Goal: Navigation & Orientation: Find specific page/section

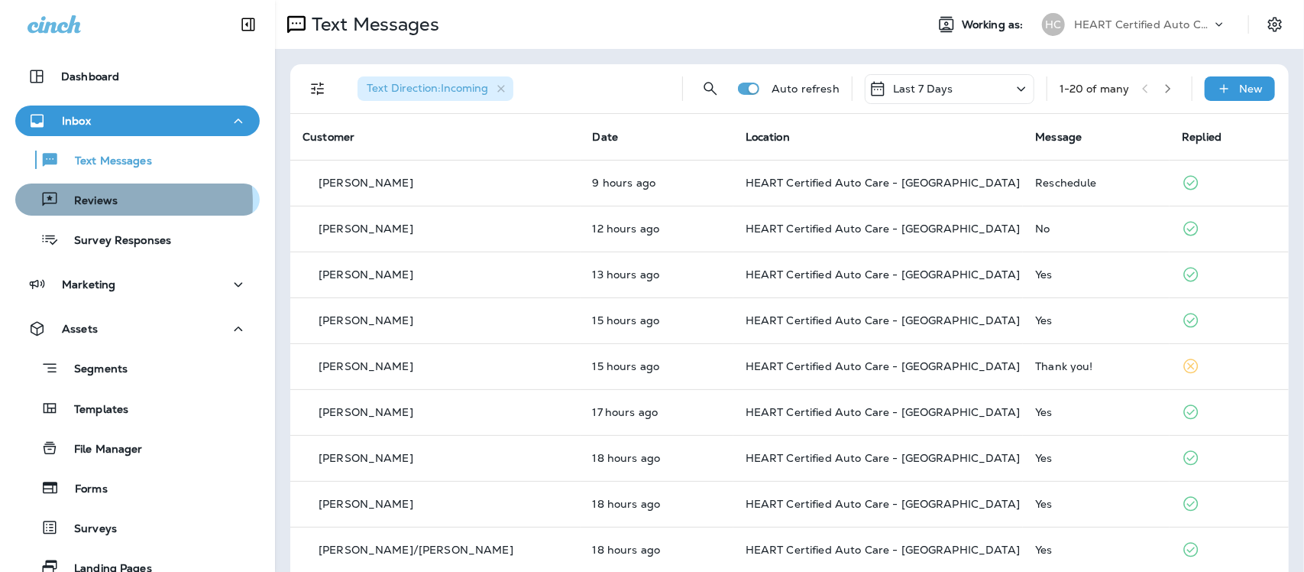
click at [98, 202] on p "Reviews" at bounding box center [88, 201] width 59 height 15
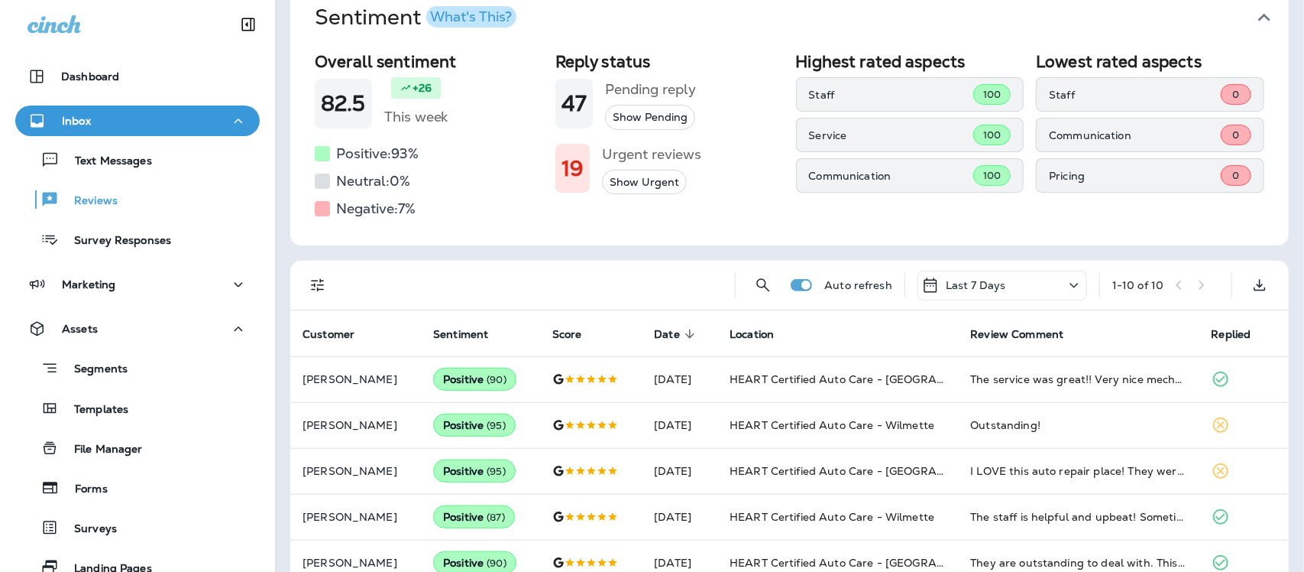
scroll to position [191, 0]
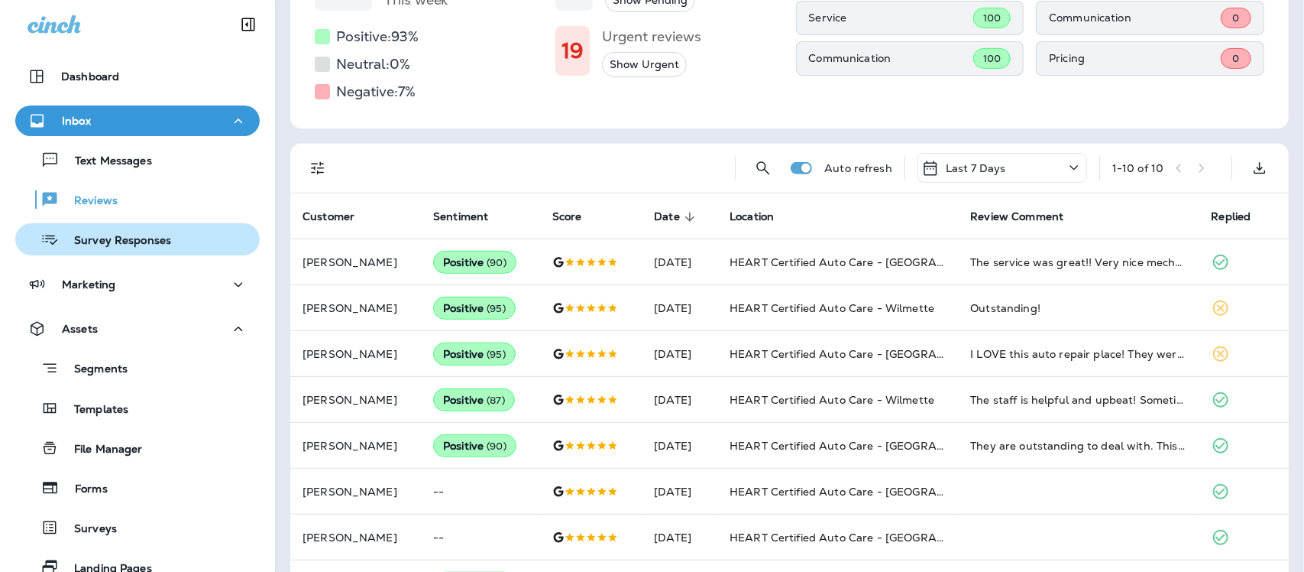
click at [128, 247] on p "Survey Responses" at bounding box center [115, 241] width 112 height 15
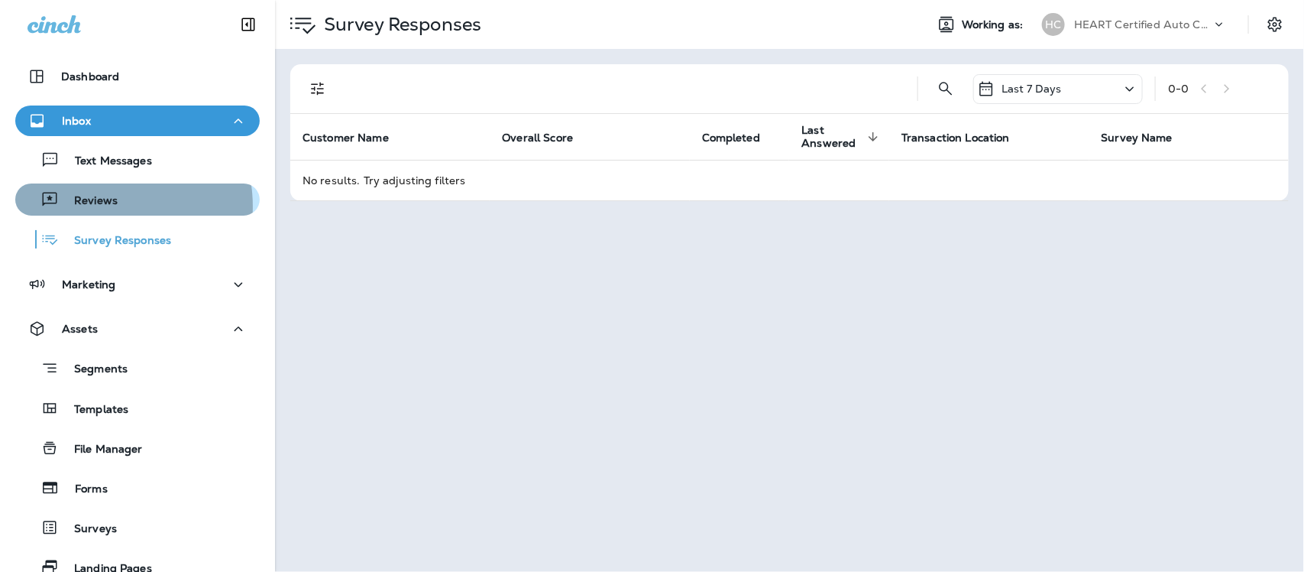
click at [98, 206] on p "Reviews" at bounding box center [88, 201] width 59 height 15
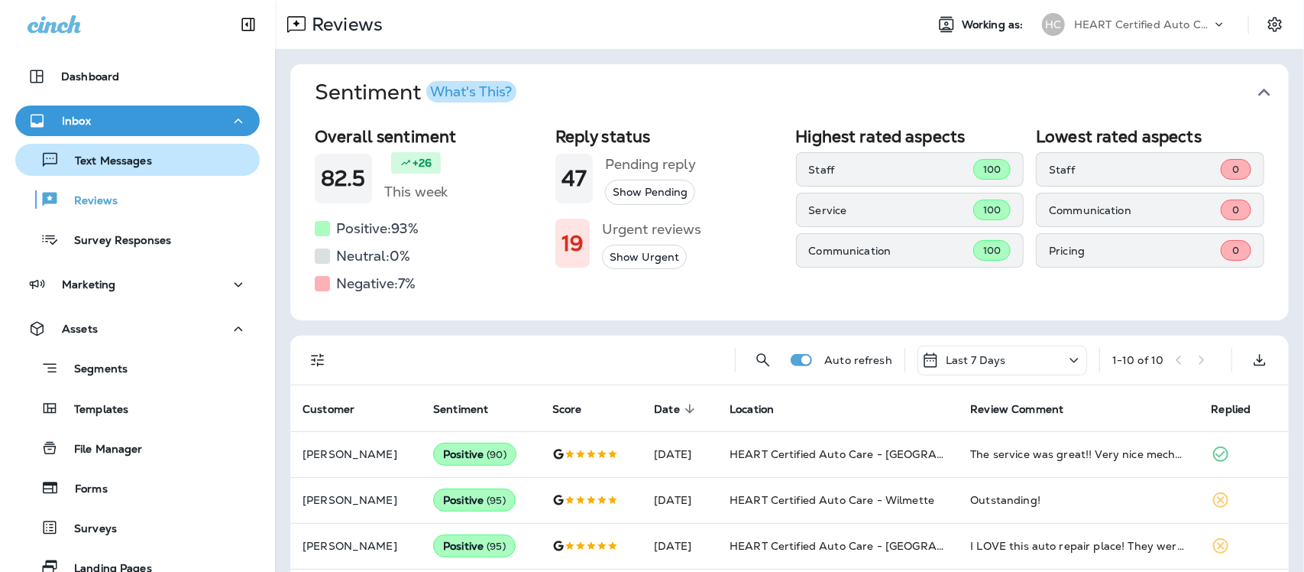
click at [109, 161] on p "Text Messages" at bounding box center [106, 161] width 92 height 15
